Goal: Entertainment & Leisure: Consume media (video, audio)

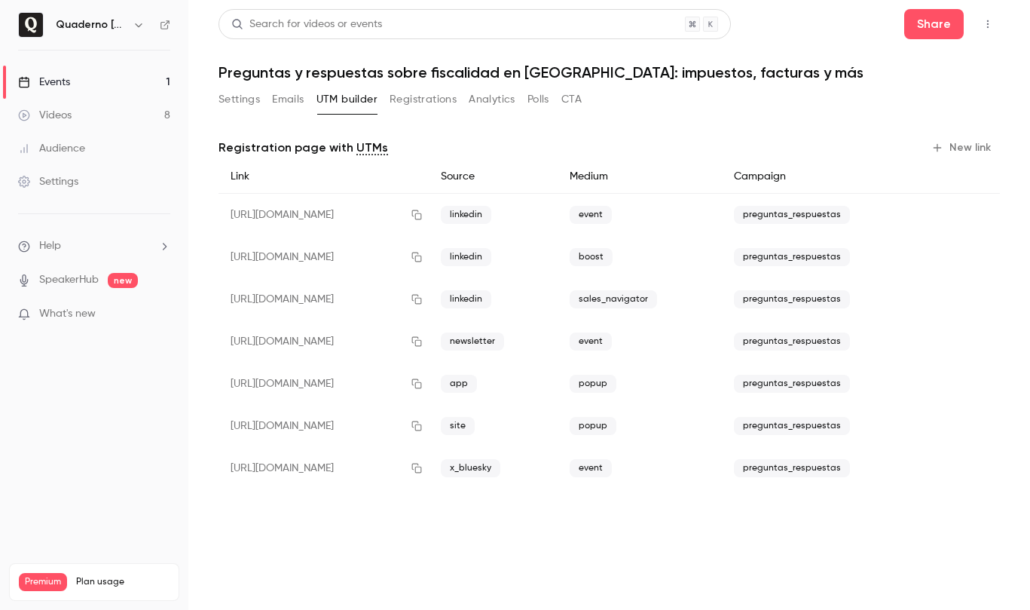
click at [87, 115] on link "Videos 8" at bounding box center [94, 115] width 188 height 33
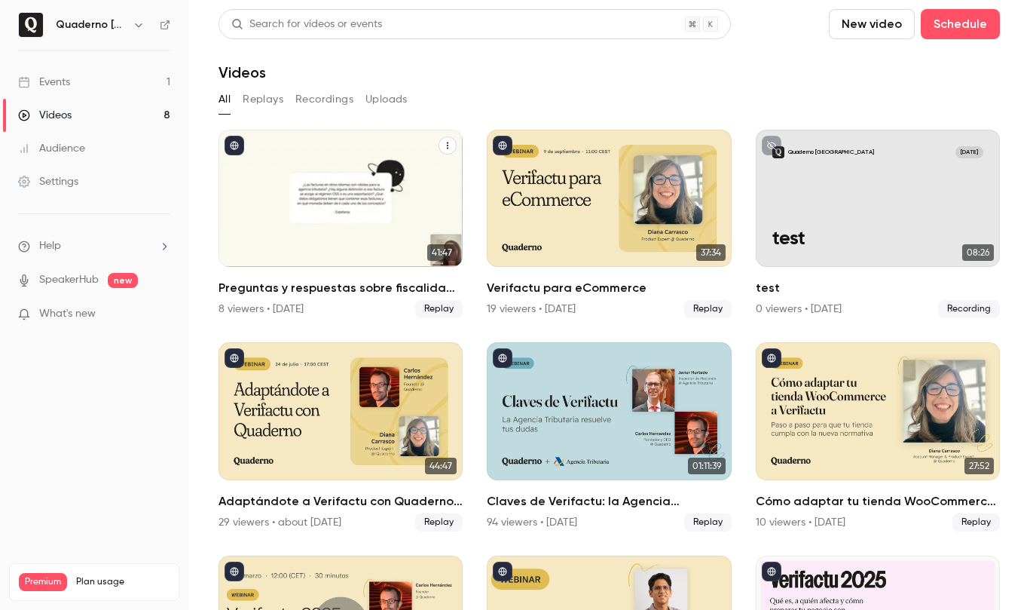
click at [318, 204] on div "Preguntas y respuestas sobre fiscalidad en España: impuestos, facturas y más" at bounding box center [341, 198] width 244 height 137
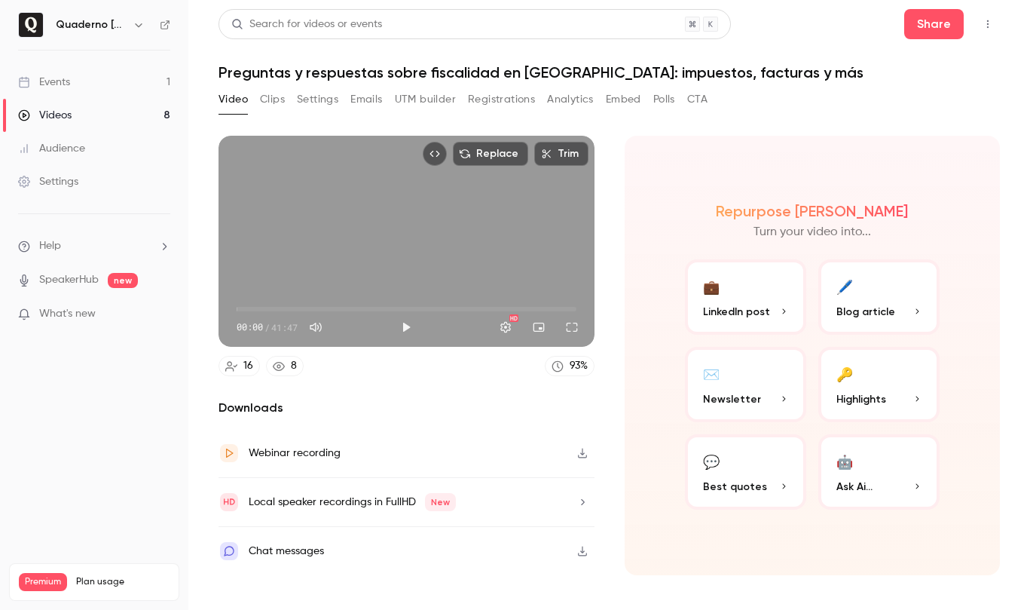
click at [271, 106] on button "Clips" at bounding box center [272, 99] width 25 height 24
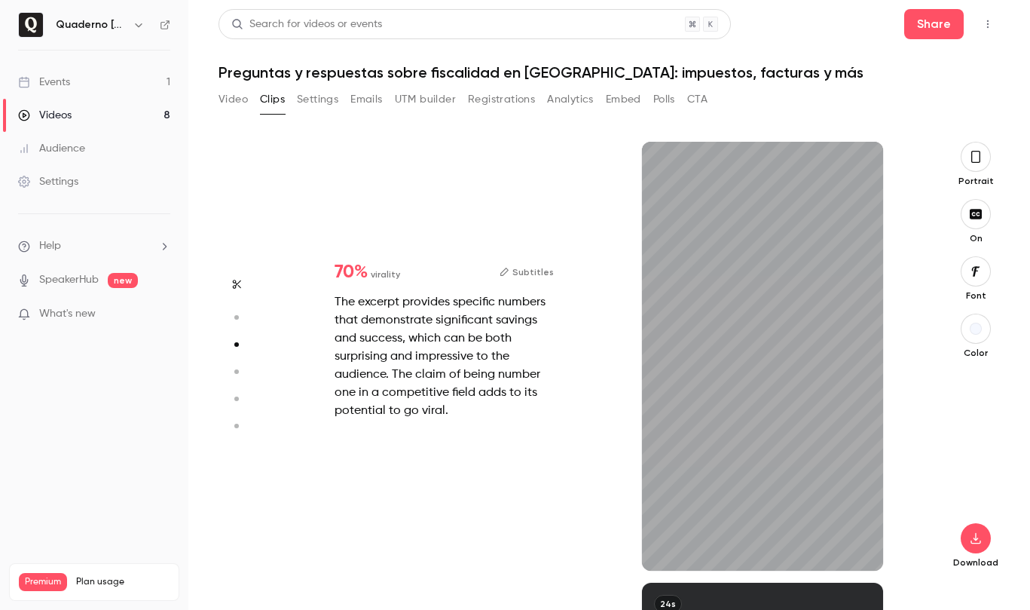
scroll to position [882, 0]
click at [864, 543] on icon "button" at bounding box center [859, 546] width 12 height 11
click at [649, 565] on span at bounding box center [762, 568] width 241 height 24
click at [666, 537] on button "button" at bounding box center [666, 546] width 24 height 24
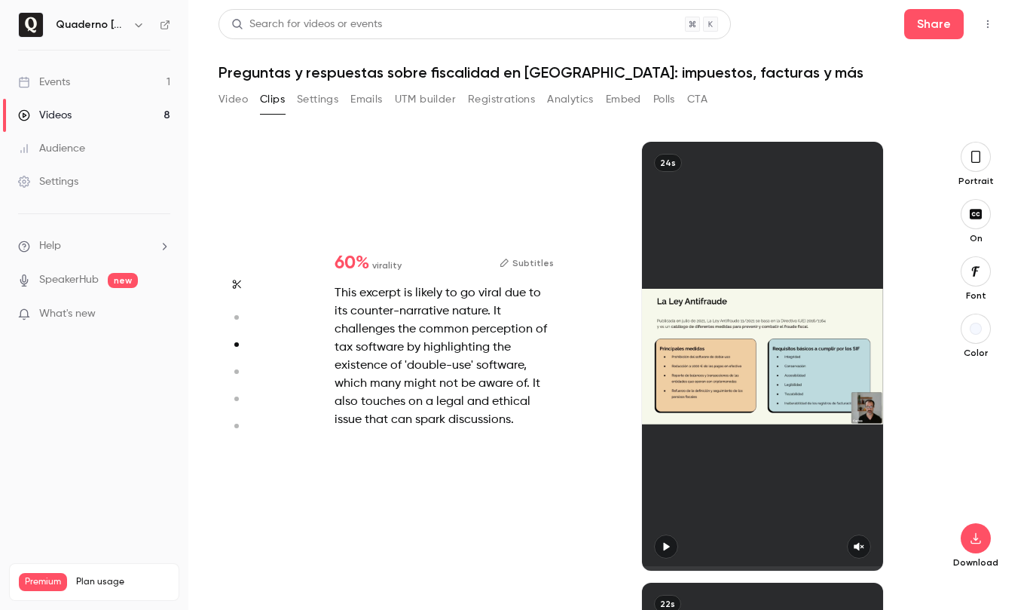
type input "*"
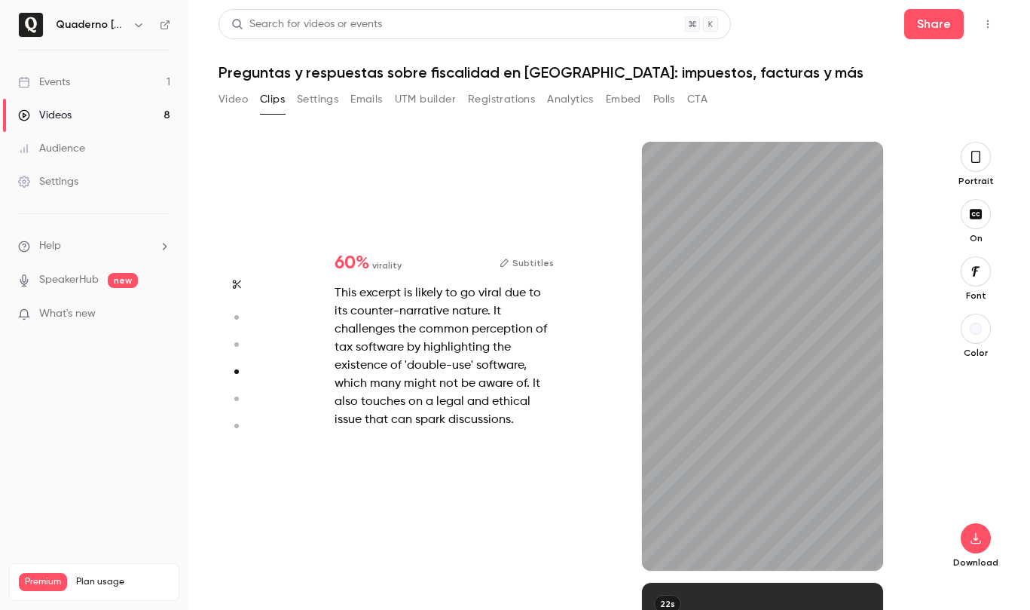
scroll to position [1323, 0]
click at [856, 547] on icon "button" at bounding box center [859, 547] width 10 height 8
click at [647, 567] on span at bounding box center [669, 568] width 54 height 5
type input "*"
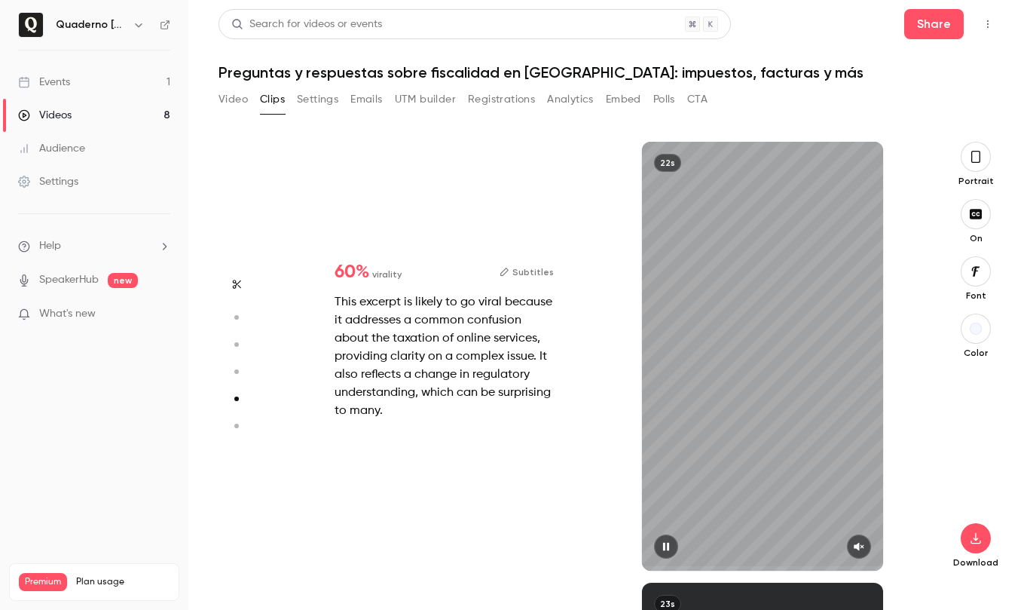
scroll to position [1764, 0]
click at [858, 547] on icon "button" at bounding box center [859, 547] width 10 height 8
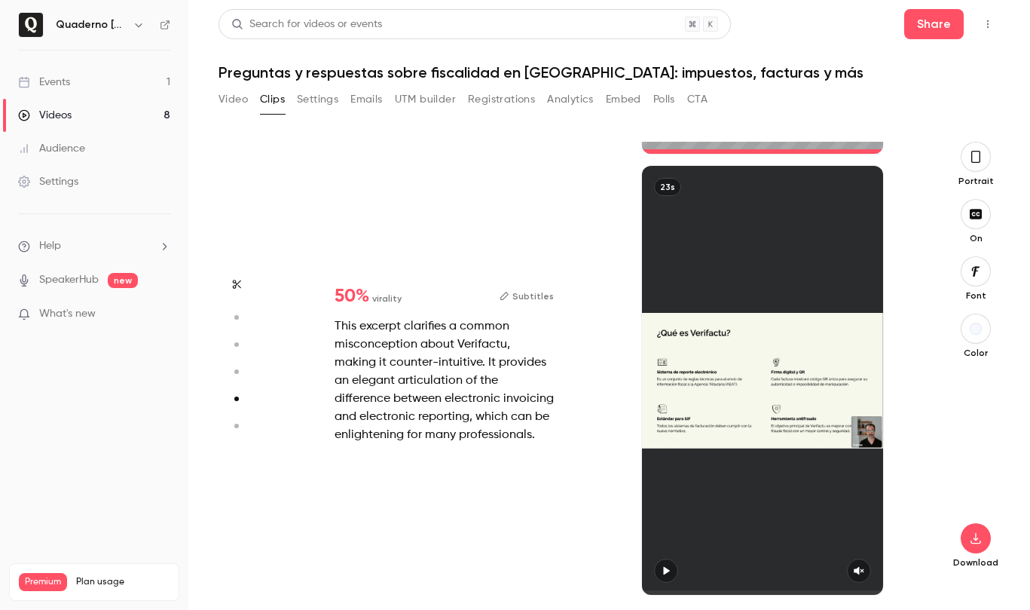
type input "*"
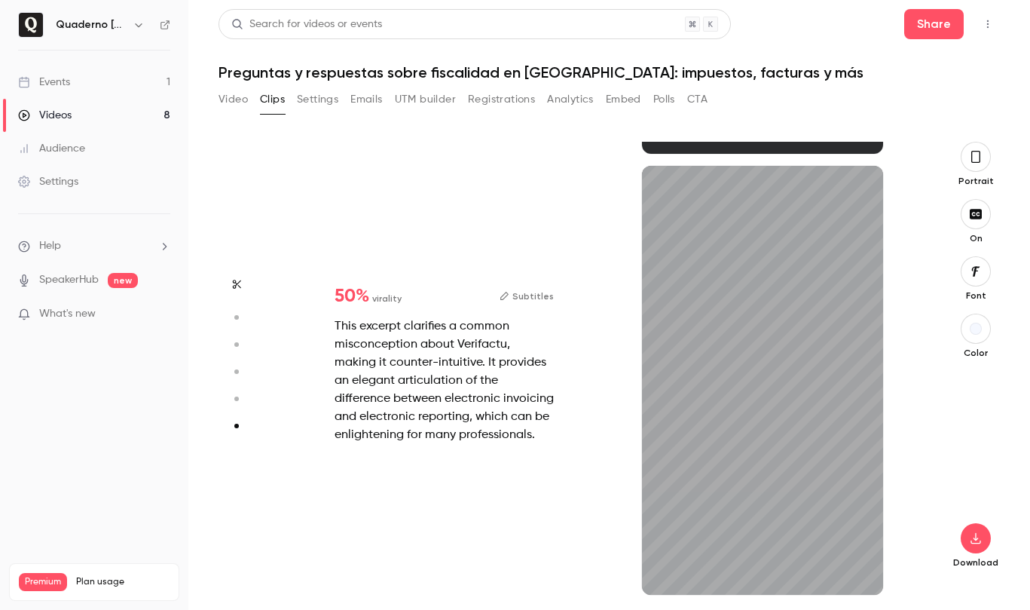
scroll to position [2180, 0]
click at [861, 564] on button "button" at bounding box center [859, 570] width 24 height 24
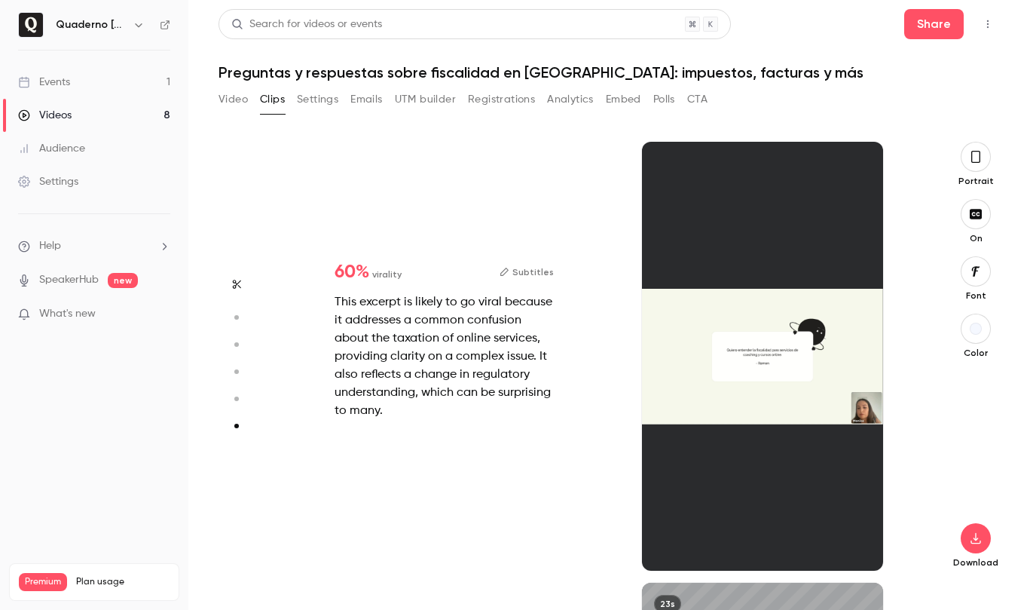
type input "*"
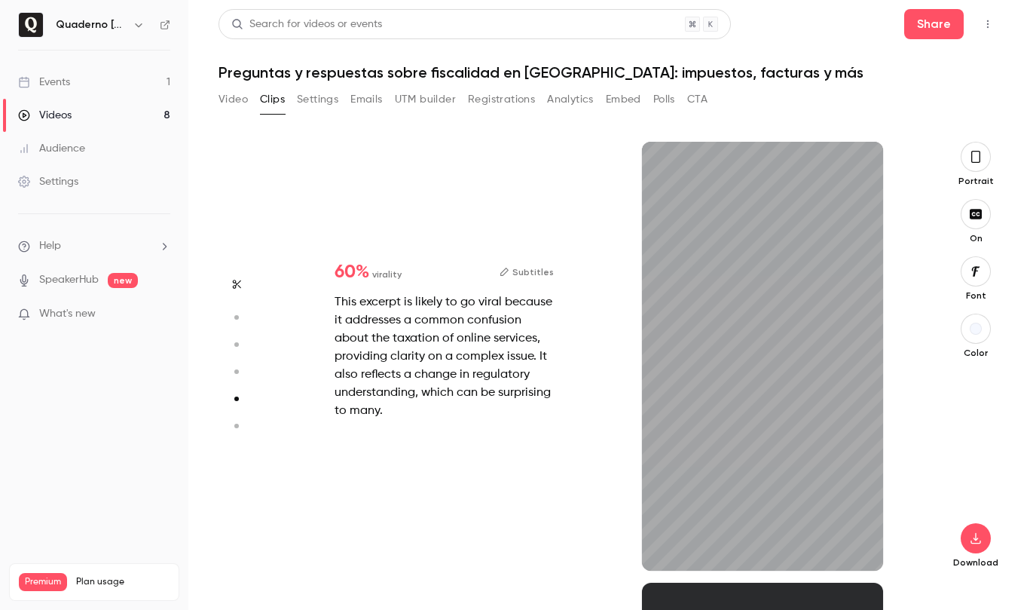
type input "*"
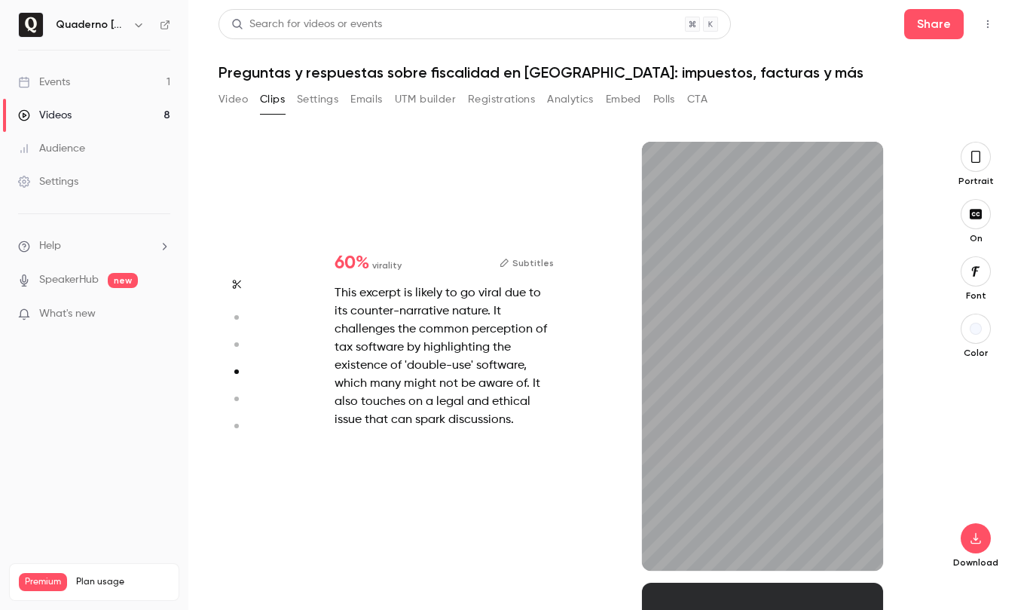
type input "*"
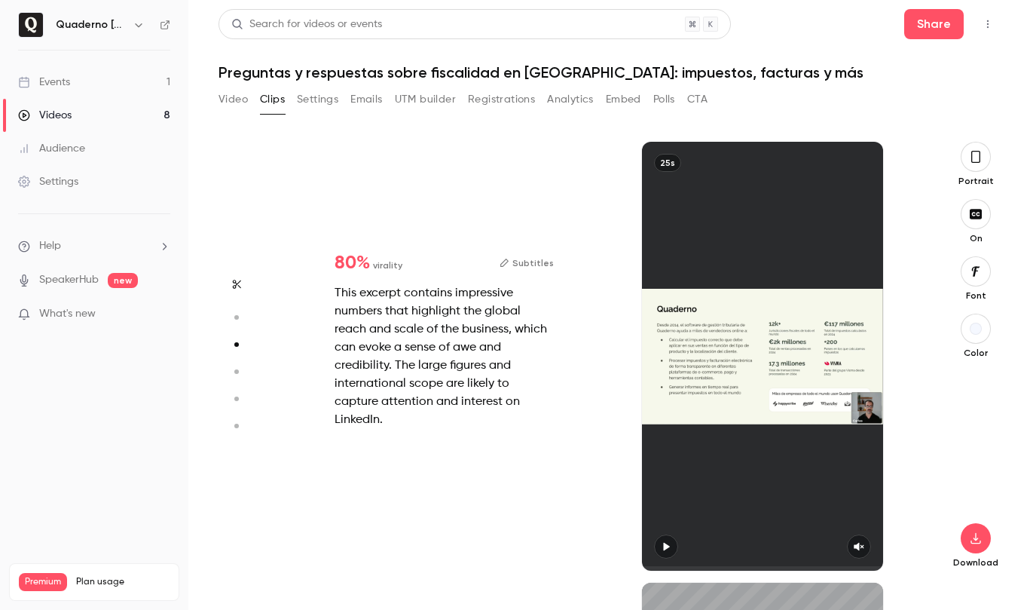
type input "*"
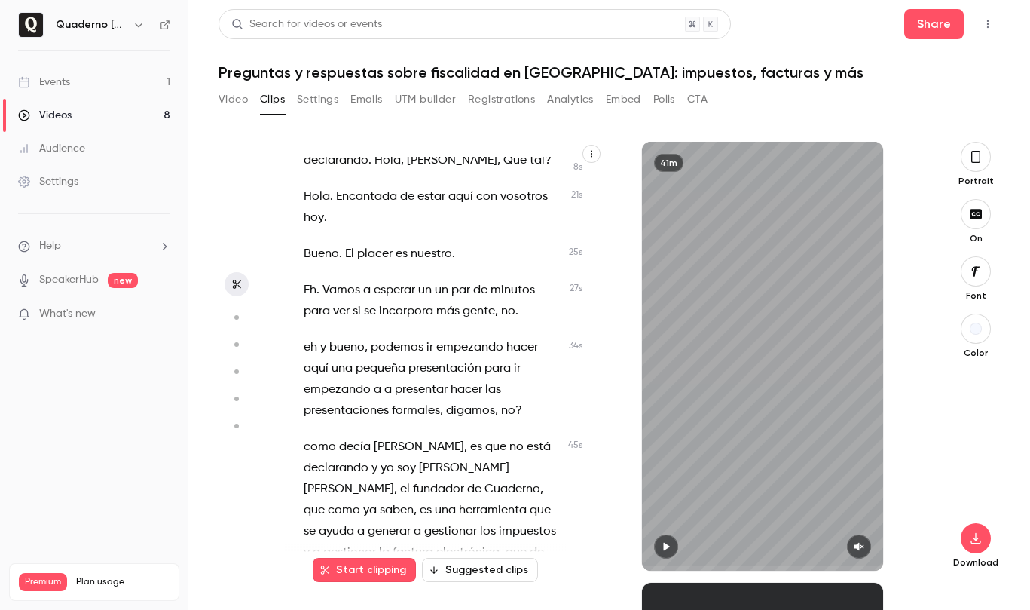
scroll to position [117, 0]
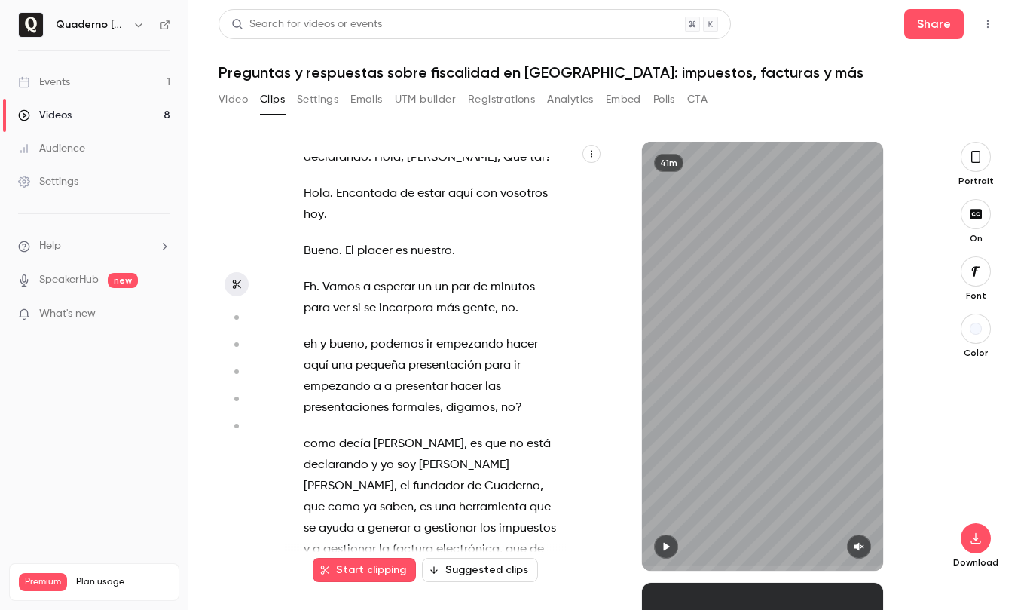
click at [382, 339] on span "podemos" at bounding box center [397, 344] width 53 height 21
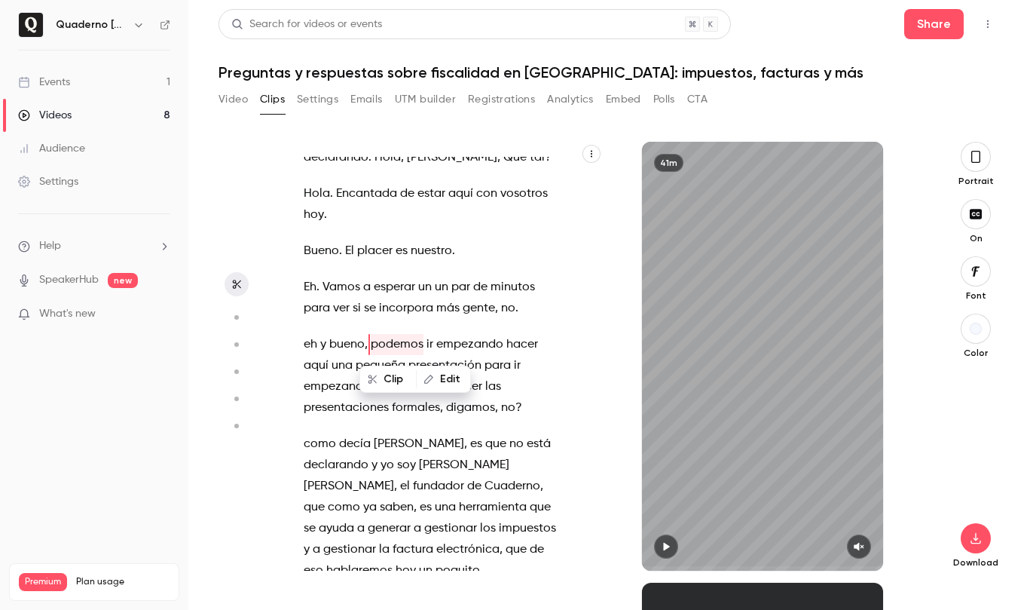
scroll to position [97, 0]
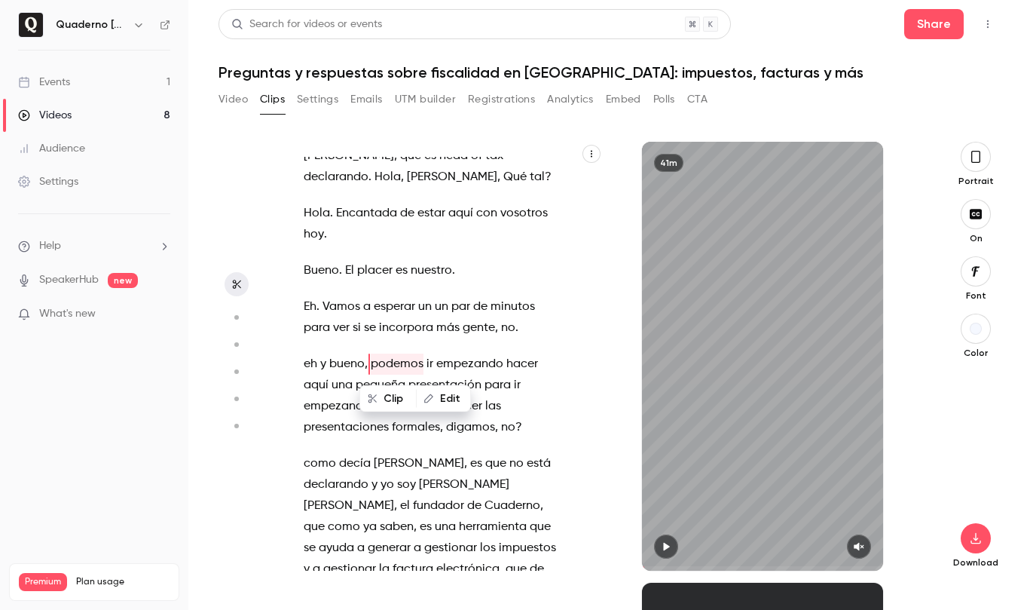
click at [667, 542] on icon "button" at bounding box center [666, 546] width 12 height 11
click at [861, 549] on icon "button" at bounding box center [859, 546] width 12 height 11
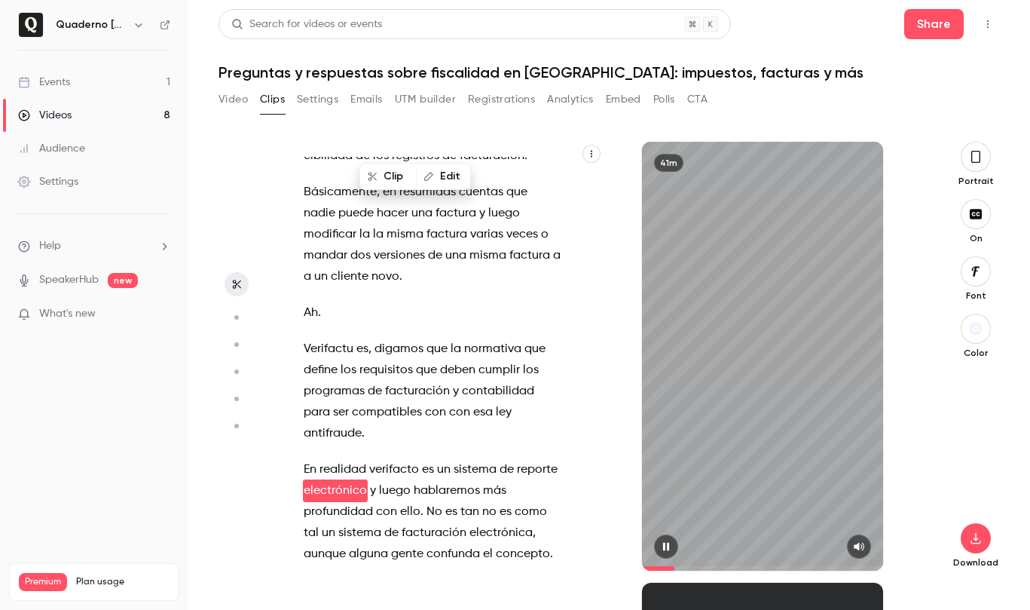
scroll to position [2901, 0]
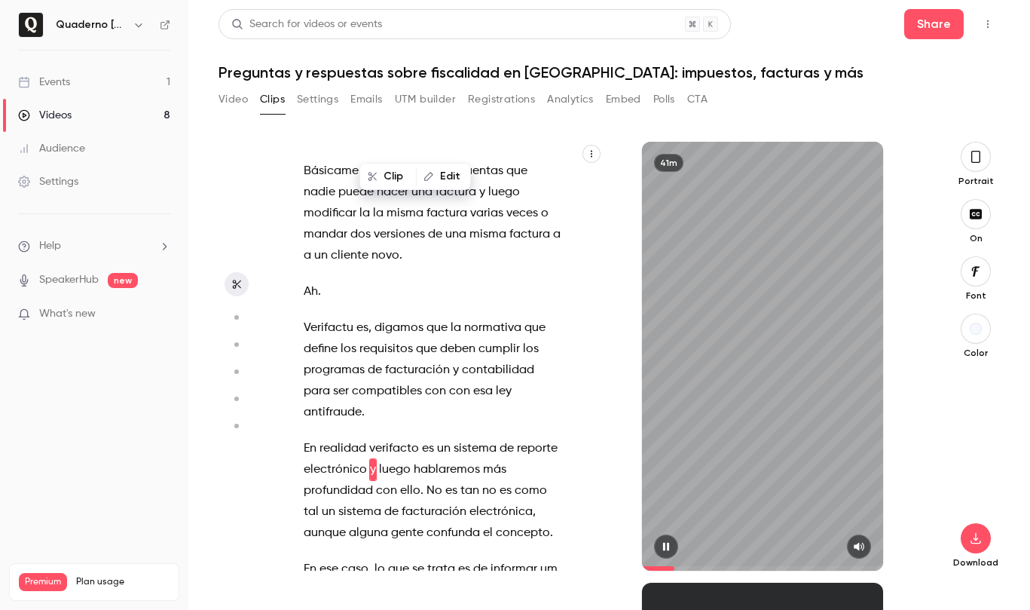
click at [661, 546] on icon "button" at bounding box center [666, 546] width 12 height 11
type input "*****"
